Goal: Information Seeking & Learning: Learn about a topic

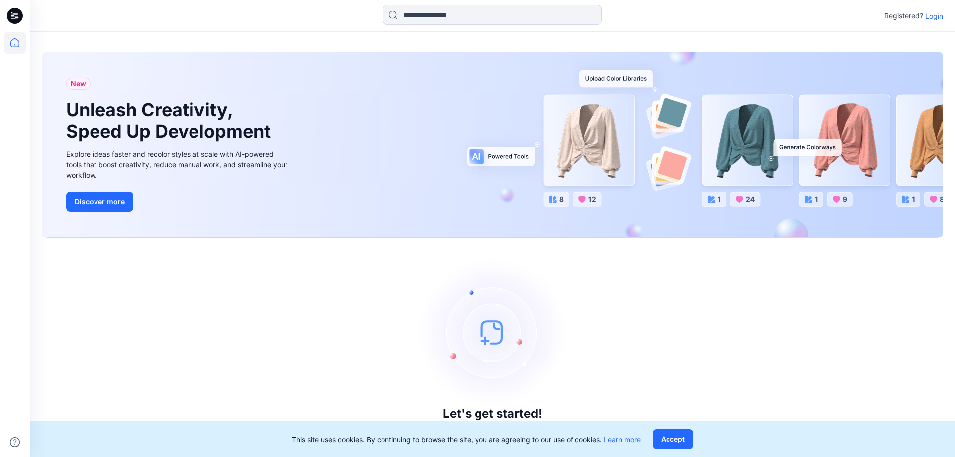
click at [935, 11] on p "Login" at bounding box center [934, 16] width 18 height 10
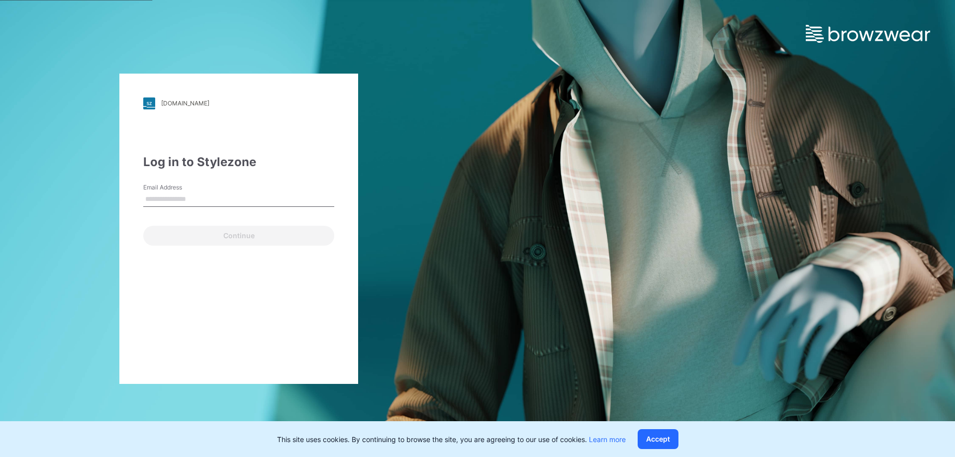
type input "**********"
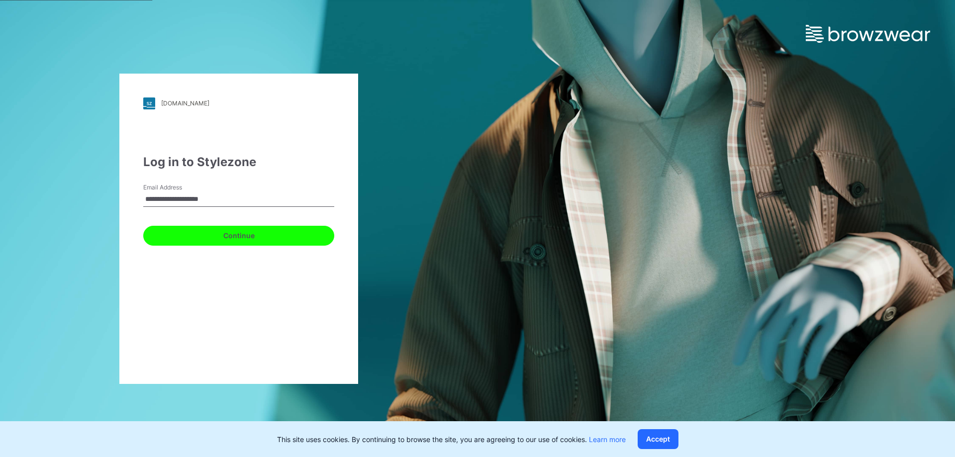
click at [213, 231] on button "Continue" at bounding box center [238, 236] width 191 height 20
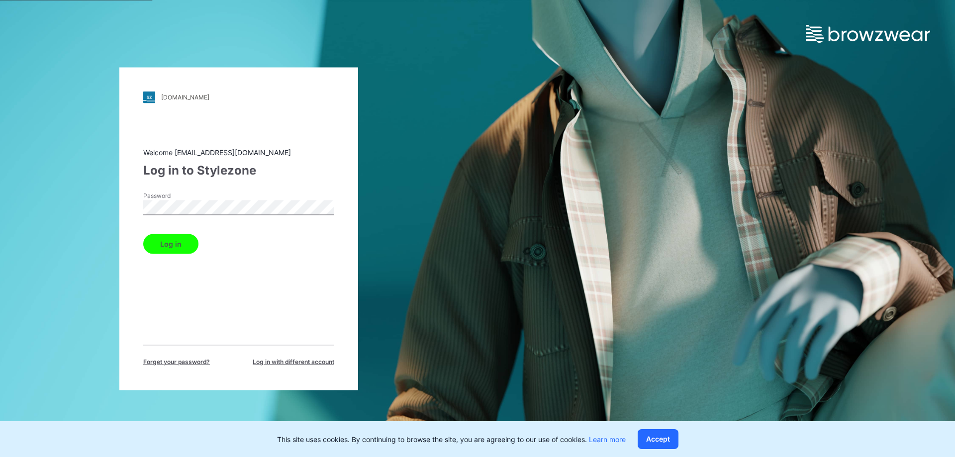
click at [178, 242] on button "Log in" at bounding box center [170, 244] width 55 height 20
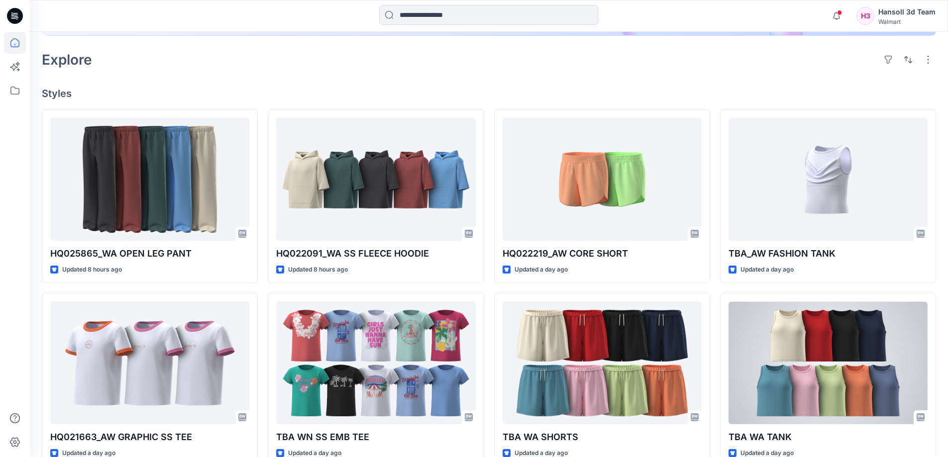
scroll to position [127, 0]
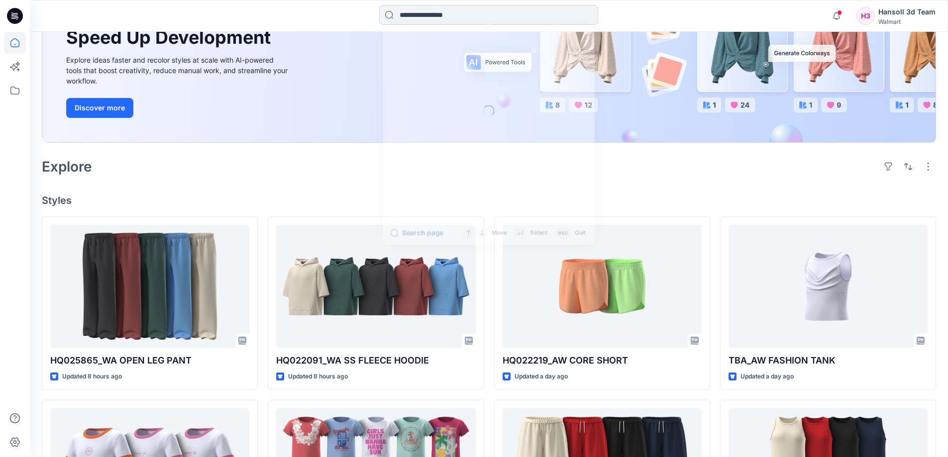
click at [470, 18] on input at bounding box center [488, 15] width 219 height 20
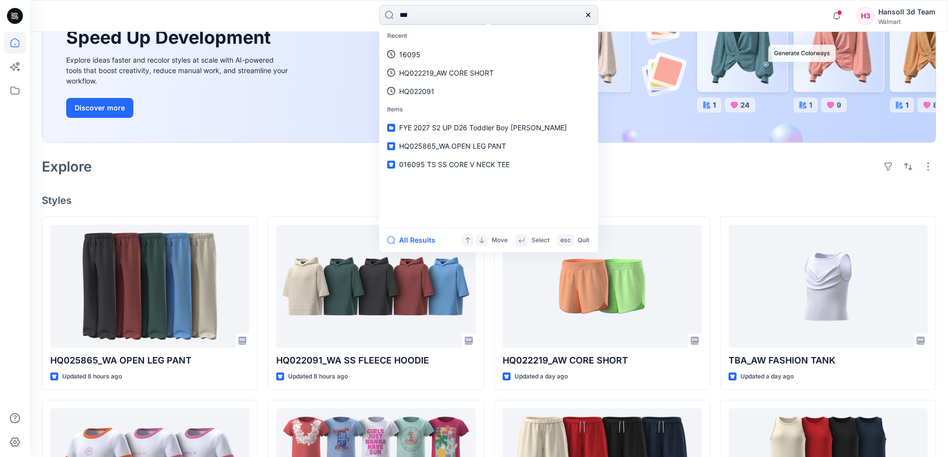
type input "****"
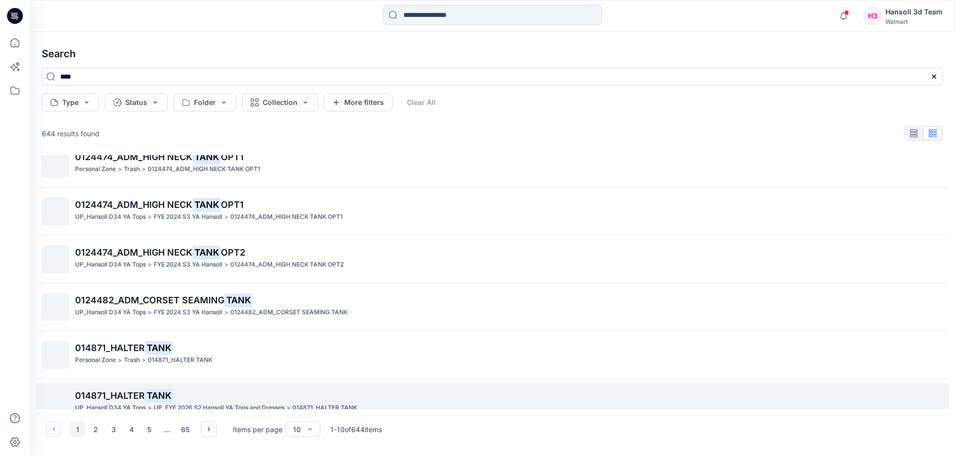
scroll to position [223, 0]
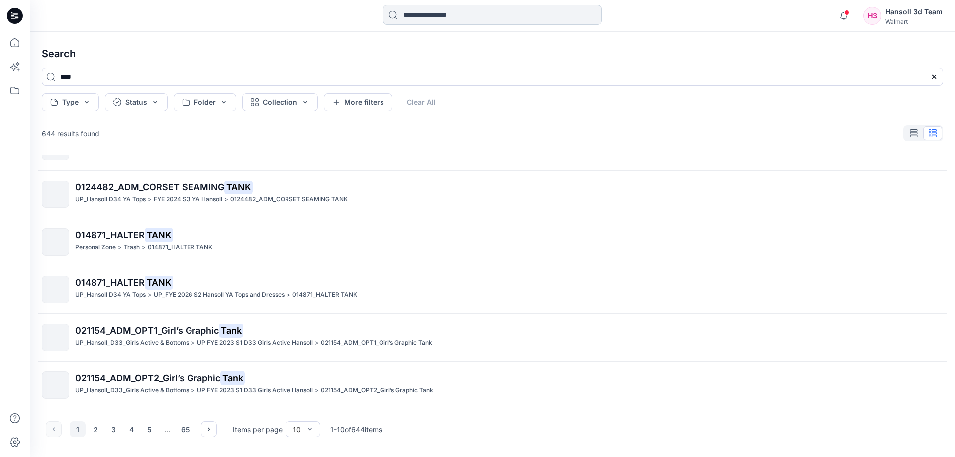
click at [441, 14] on input at bounding box center [492, 15] width 219 height 20
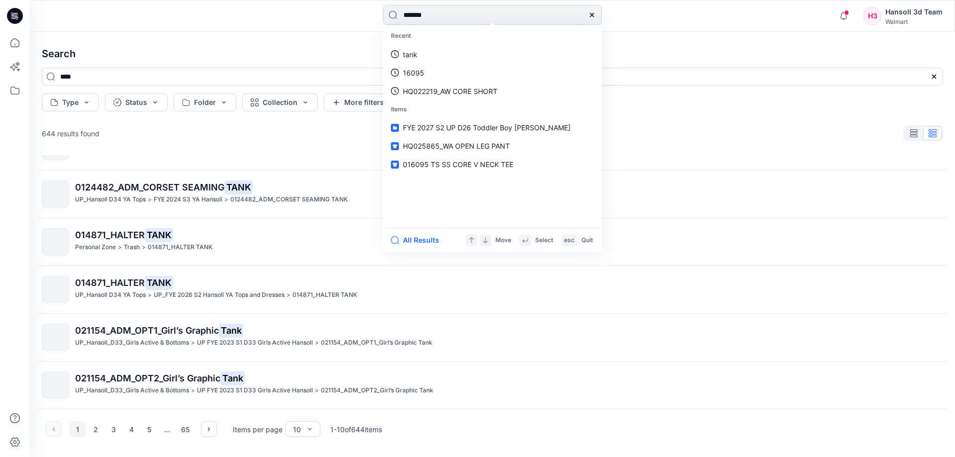
type input "********"
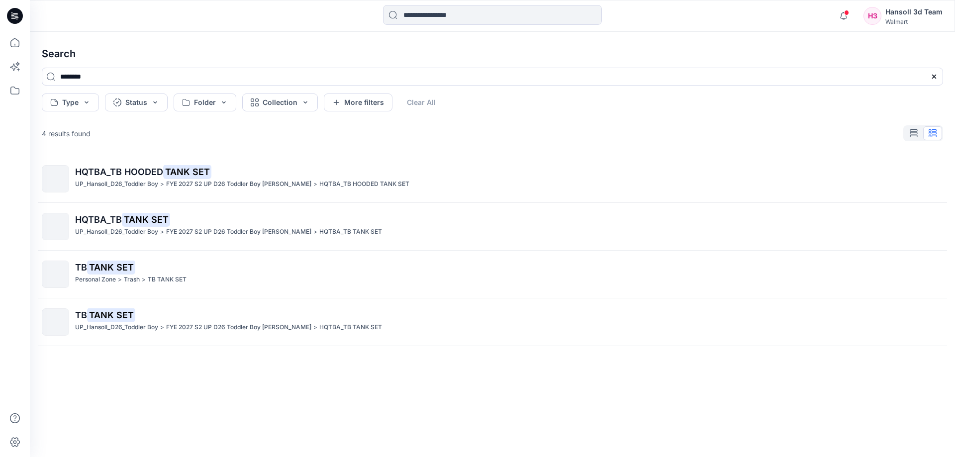
scroll to position [0, 0]
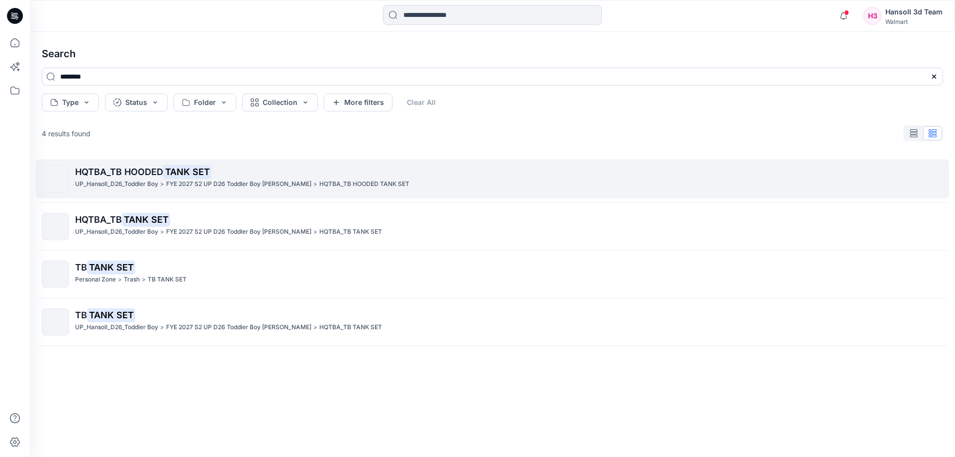
click at [148, 174] on span "HQTBA_TB HOODED" at bounding box center [119, 172] width 88 height 10
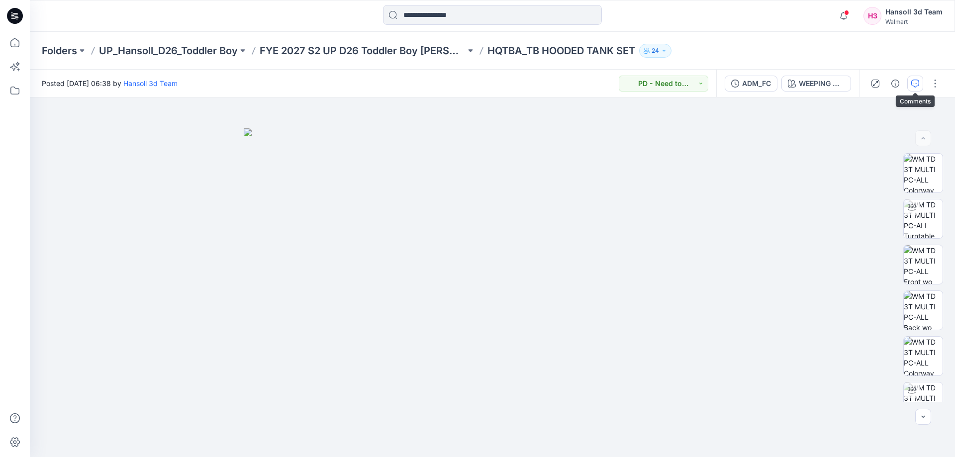
click at [919, 82] on button "button" at bounding box center [915, 84] width 16 height 16
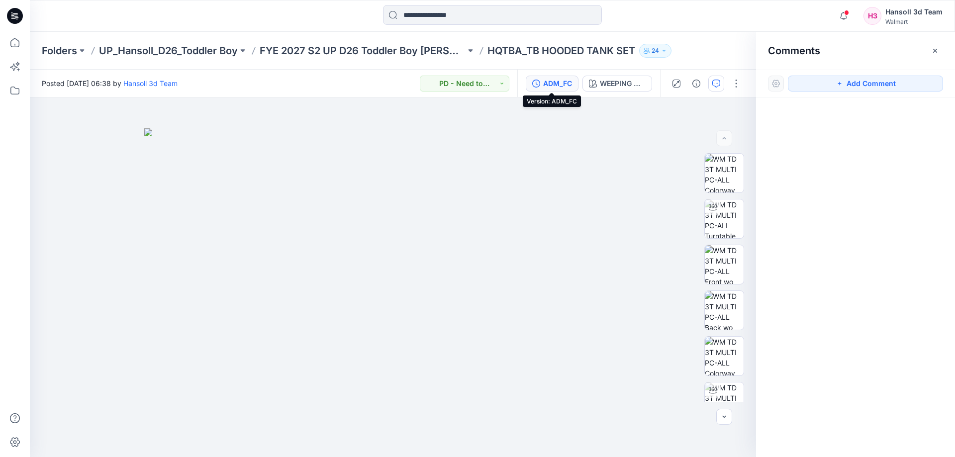
click at [559, 84] on div "ADM_FC" at bounding box center [557, 83] width 29 height 11
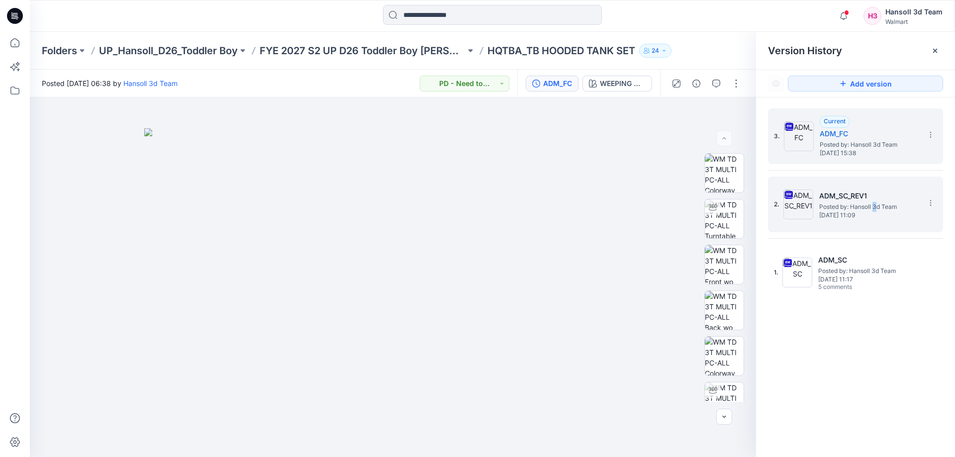
click at [875, 206] on span "Posted by: Hansoll 3d Team" at bounding box center [868, 207] width 99 height 10
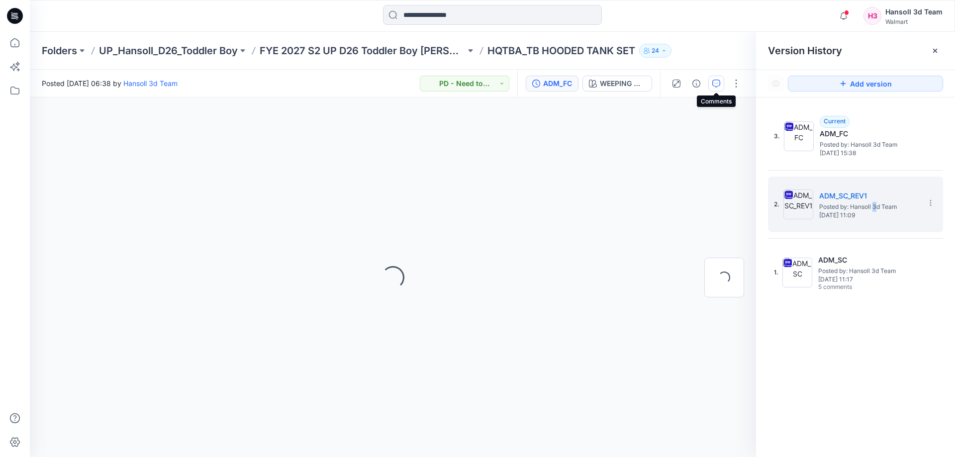
click at [715, 86] on icon "button" at bounding box center [716, 84] width 8 height 8
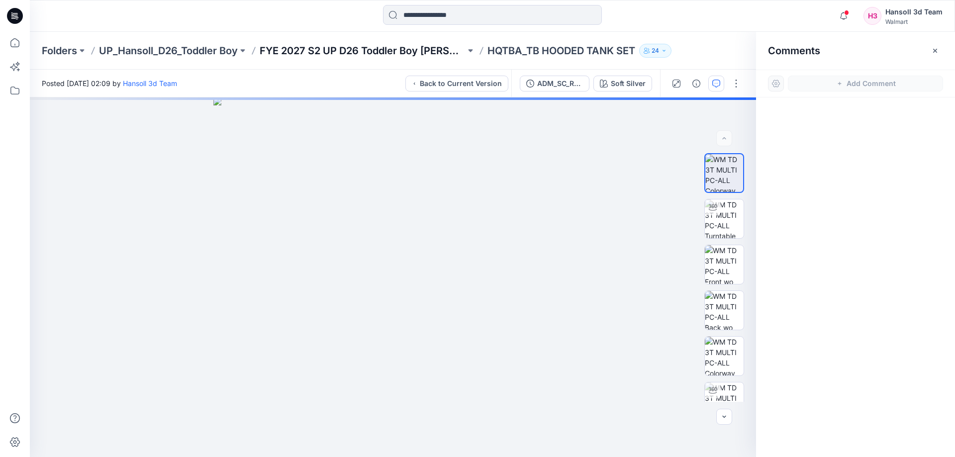
click at [395, 50] on p "FYE 2027 S2 UP D26 Toddler Boy [PERSON_NAME]" at bounding box center [363, 51] width 206 height 14
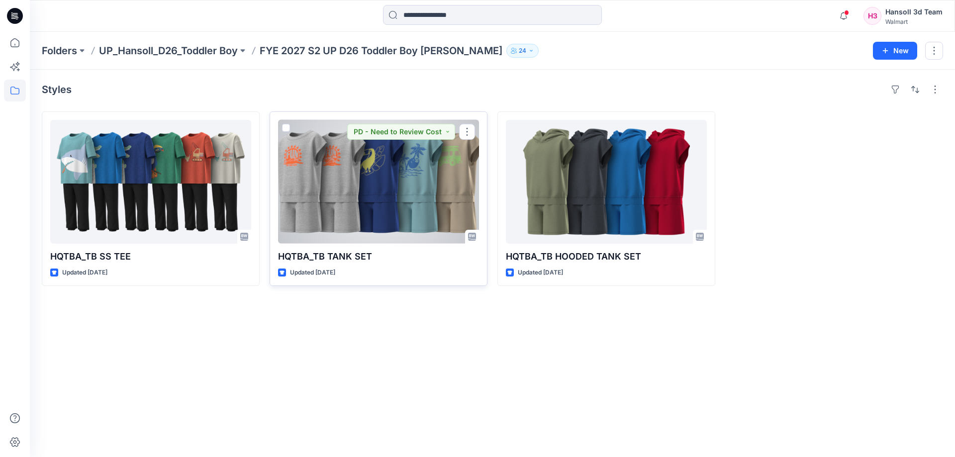
click at [396, 211] on div at bounding box center [378, 182] width 201 height 124
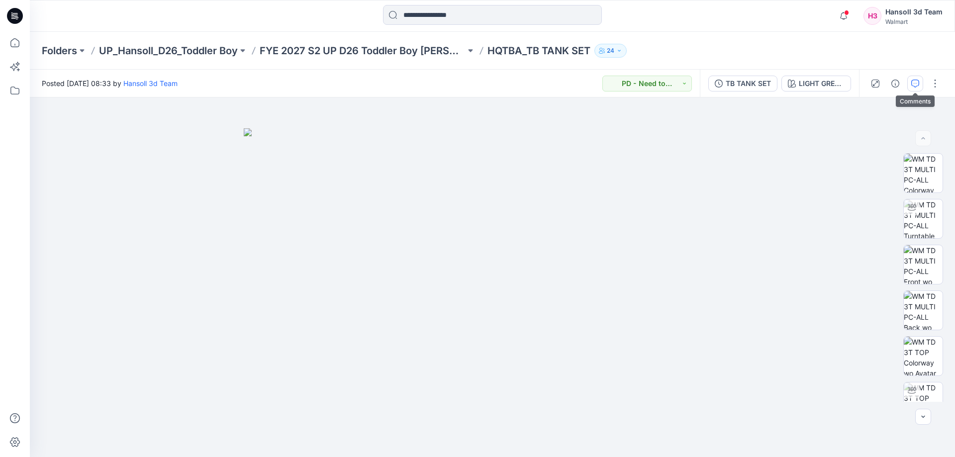
click at [917, 84] on icon "button" at bounding box center [915, 84] width 8 height 8
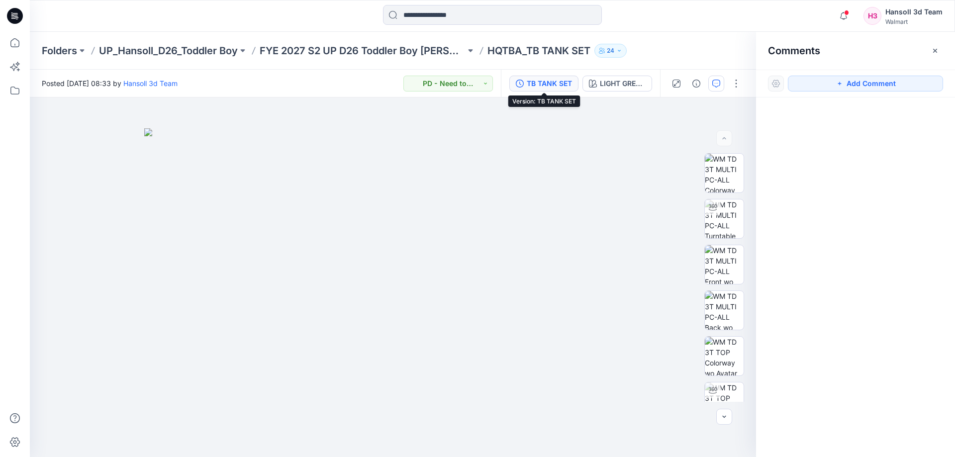
click at [554, 91] on button "TB TANK SET" at bounding box center [543, 84] width 69 height 16
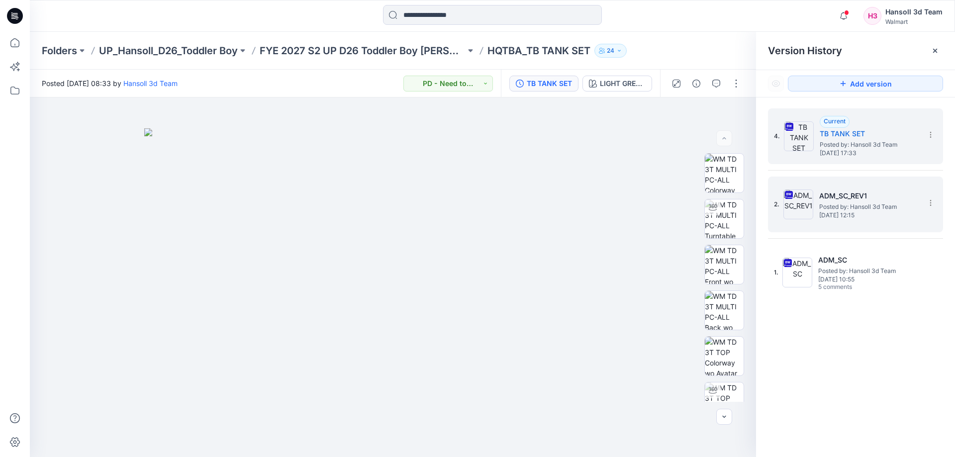
click at [850, 207] on span "Posted by: Hansoll 3d Team" at bounding box center [868, 207] width 99 height 10
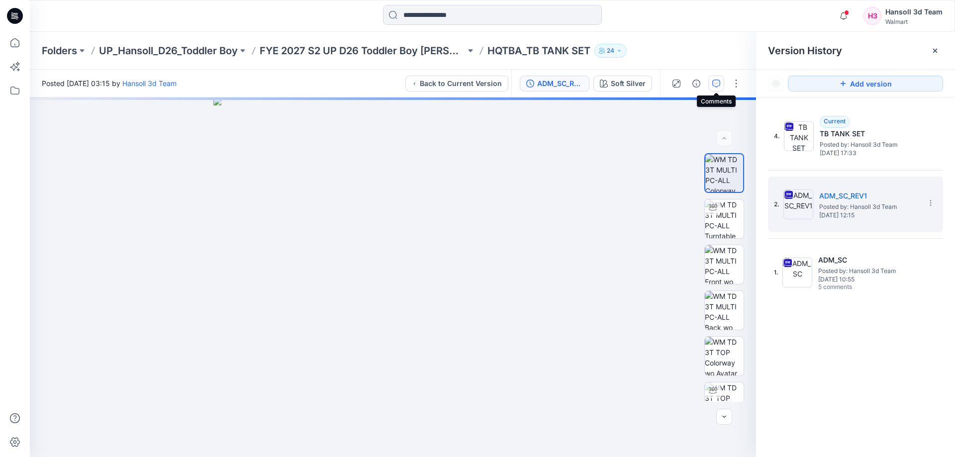
click at [716, 85] on icon "button" at bounding box center [716, 84] width 8 height 8
